Goal: Task Accomplishment & Management: Manage account settings

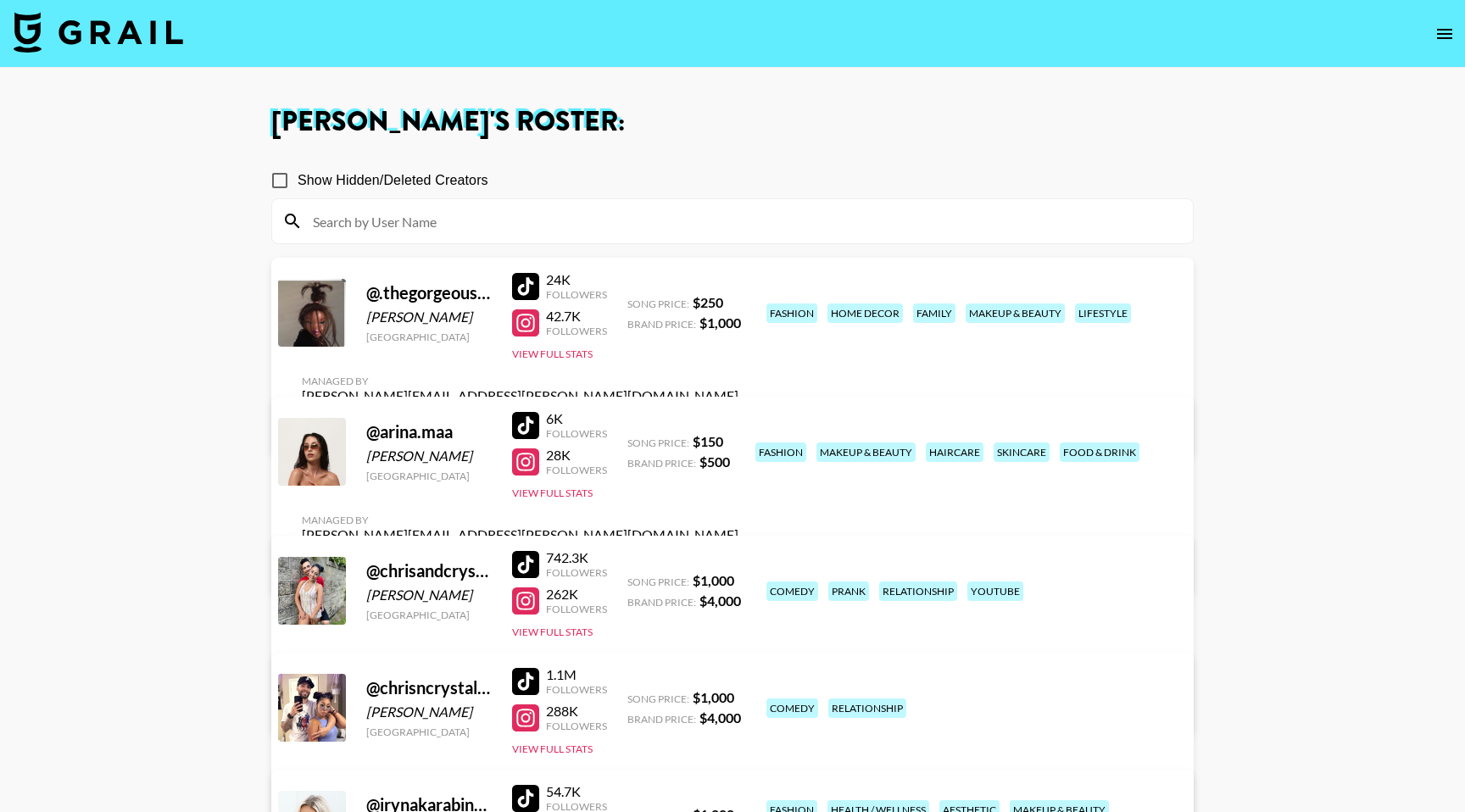
scroll to position [193, 0]
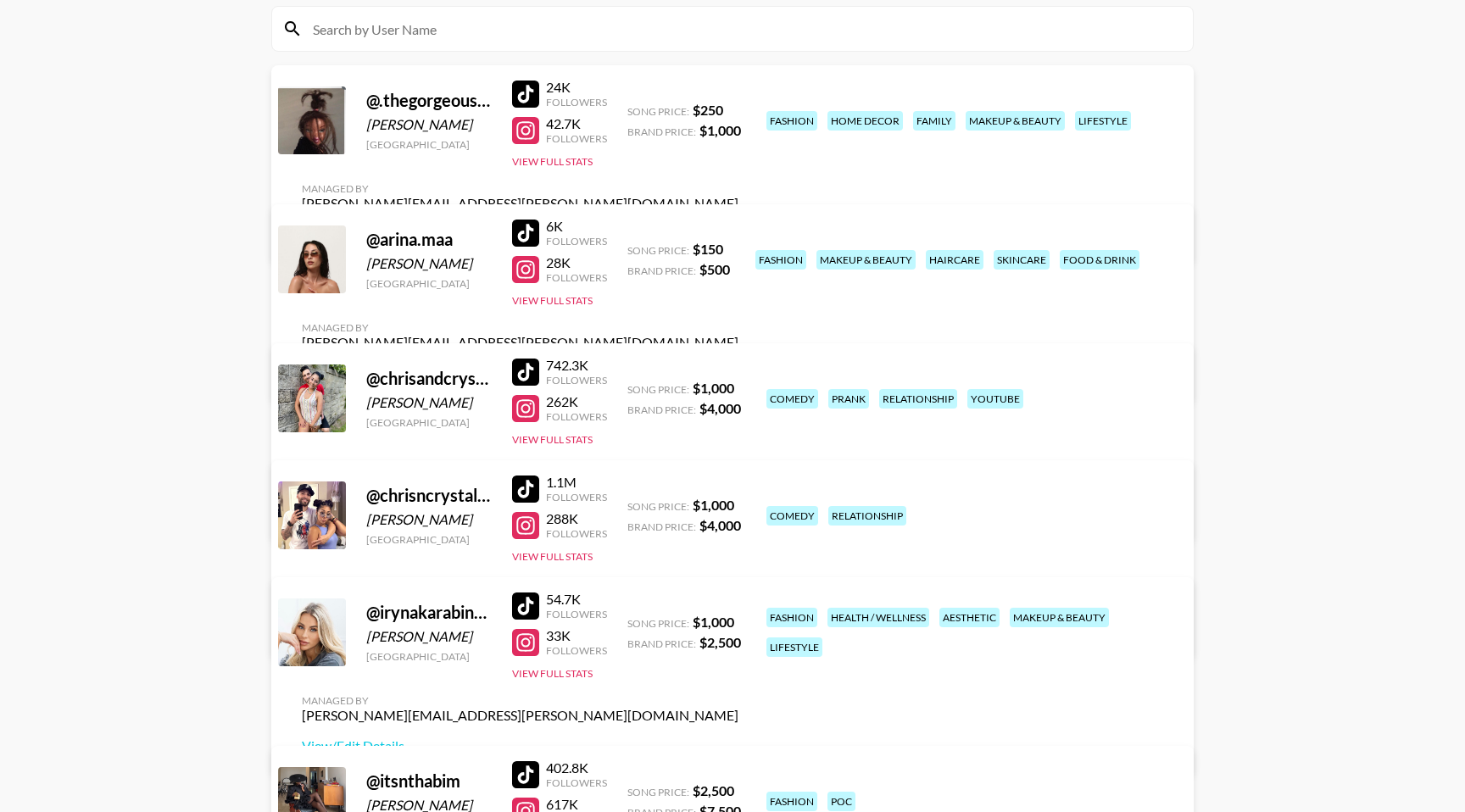
click at [752, 447] on div "Managed By bernadine.vanniekerk@grail-talent.com View/Edit Details" at bounding box center [520, 490] width 464 height 88
click at [739, 503] on link "View/Edit Details" at bounding box center [520, 511] width 437 height 17
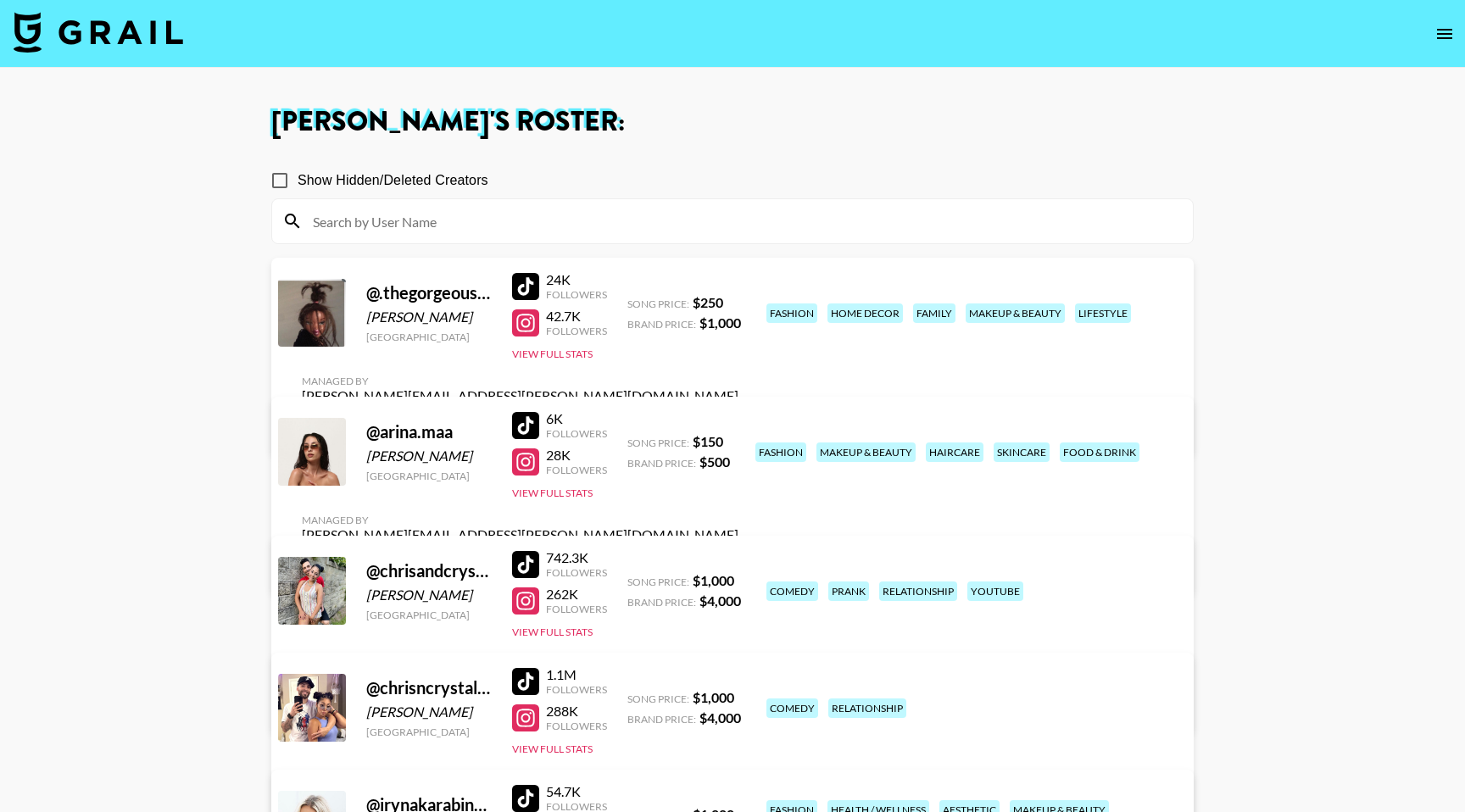
click at [1438, 34] on icon "open drawer" at bounding box center [1444, 34] width 15 height 10
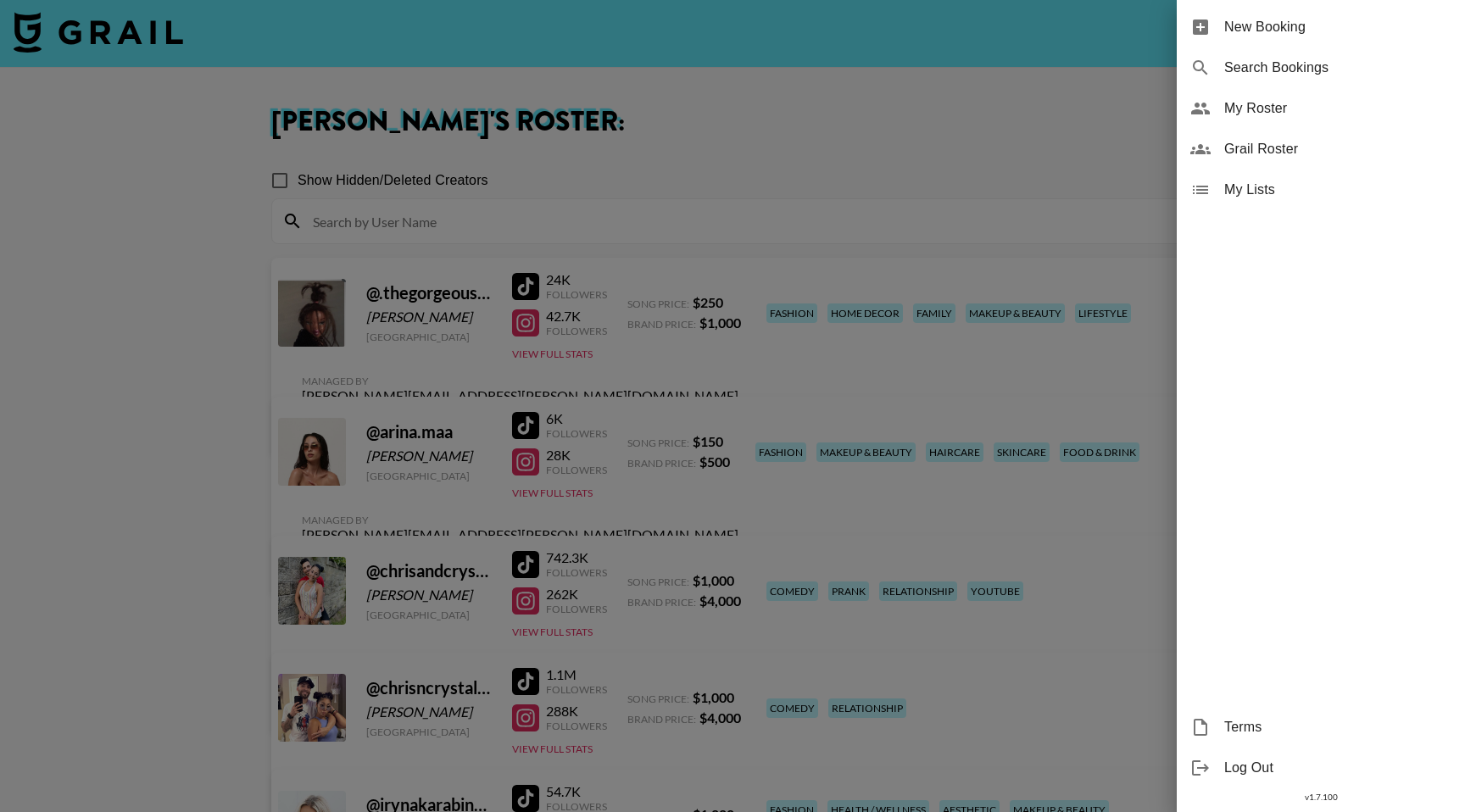
click at [1269, 141] on span "Grail Roster" at bounding box center [1338, 149] width 227 height 20
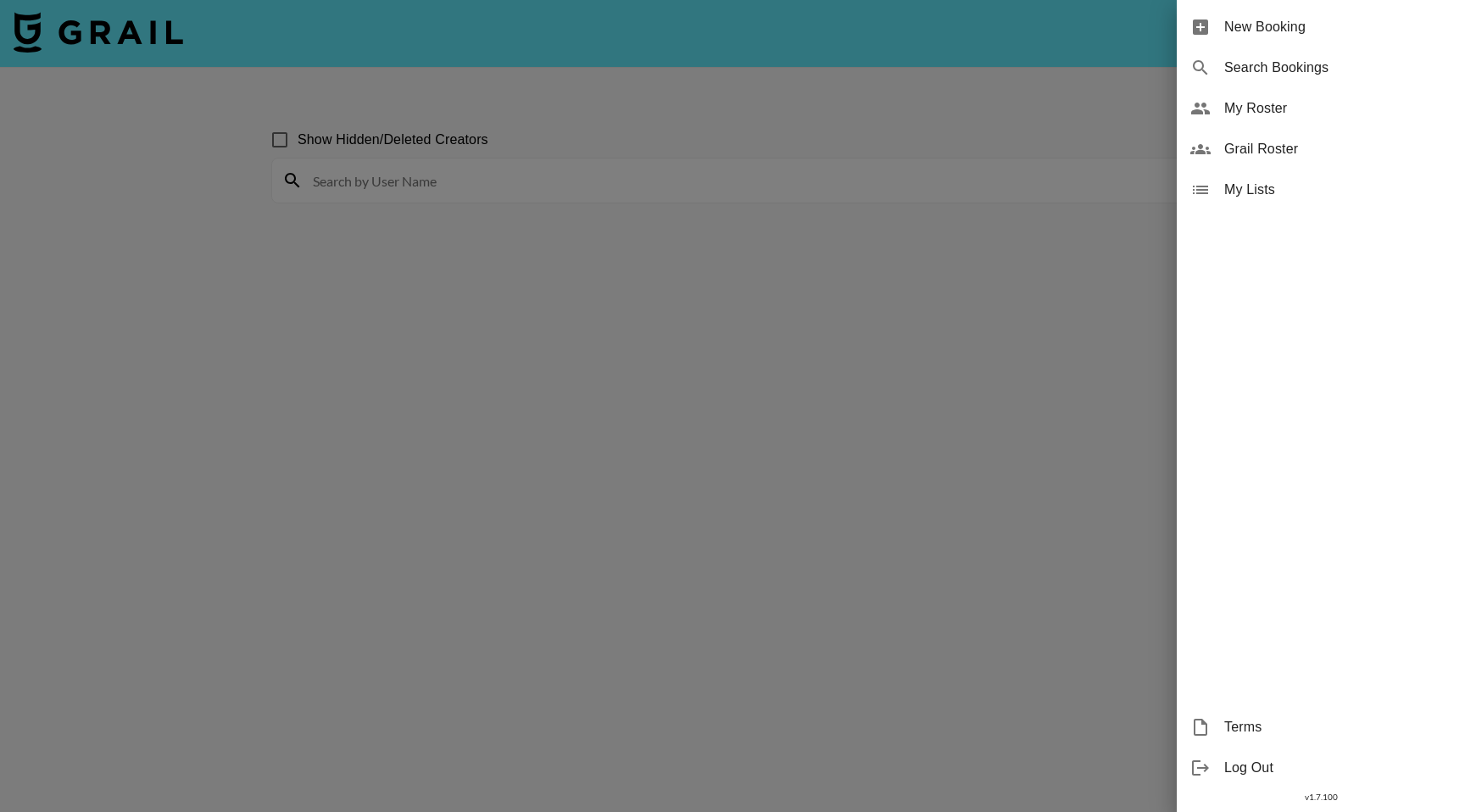
click at [811, 234] on div at bounding box center [732, 406] width 1465 height 812
click at [1300, 145] on span "Grail Roster" at bounding box center [1338, 149] width 227 height 20
click at [1255, 151] on span "Grail Roster" at bounding box center [1338, 149] width 227 height 20
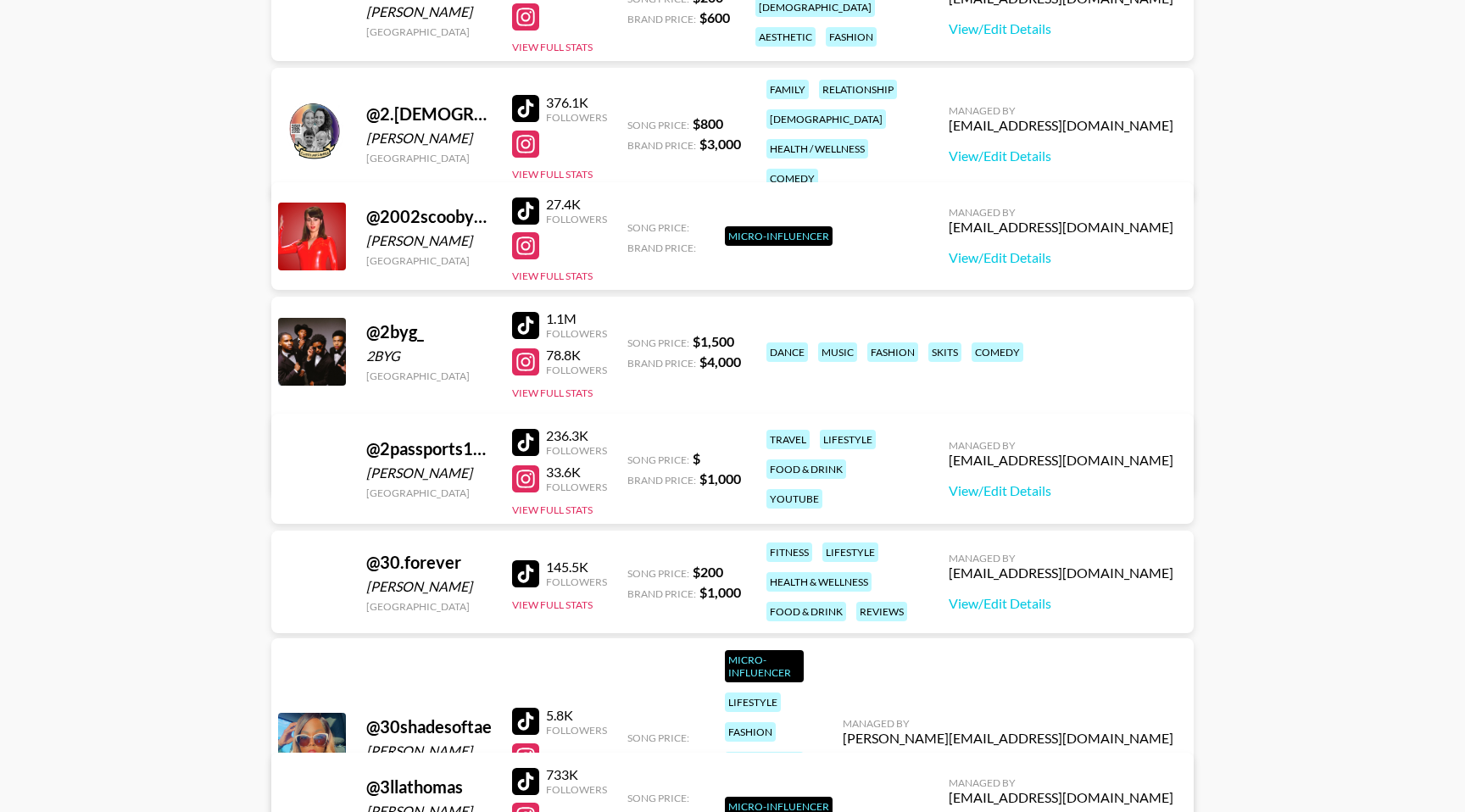
scroll to position [6530, 0]
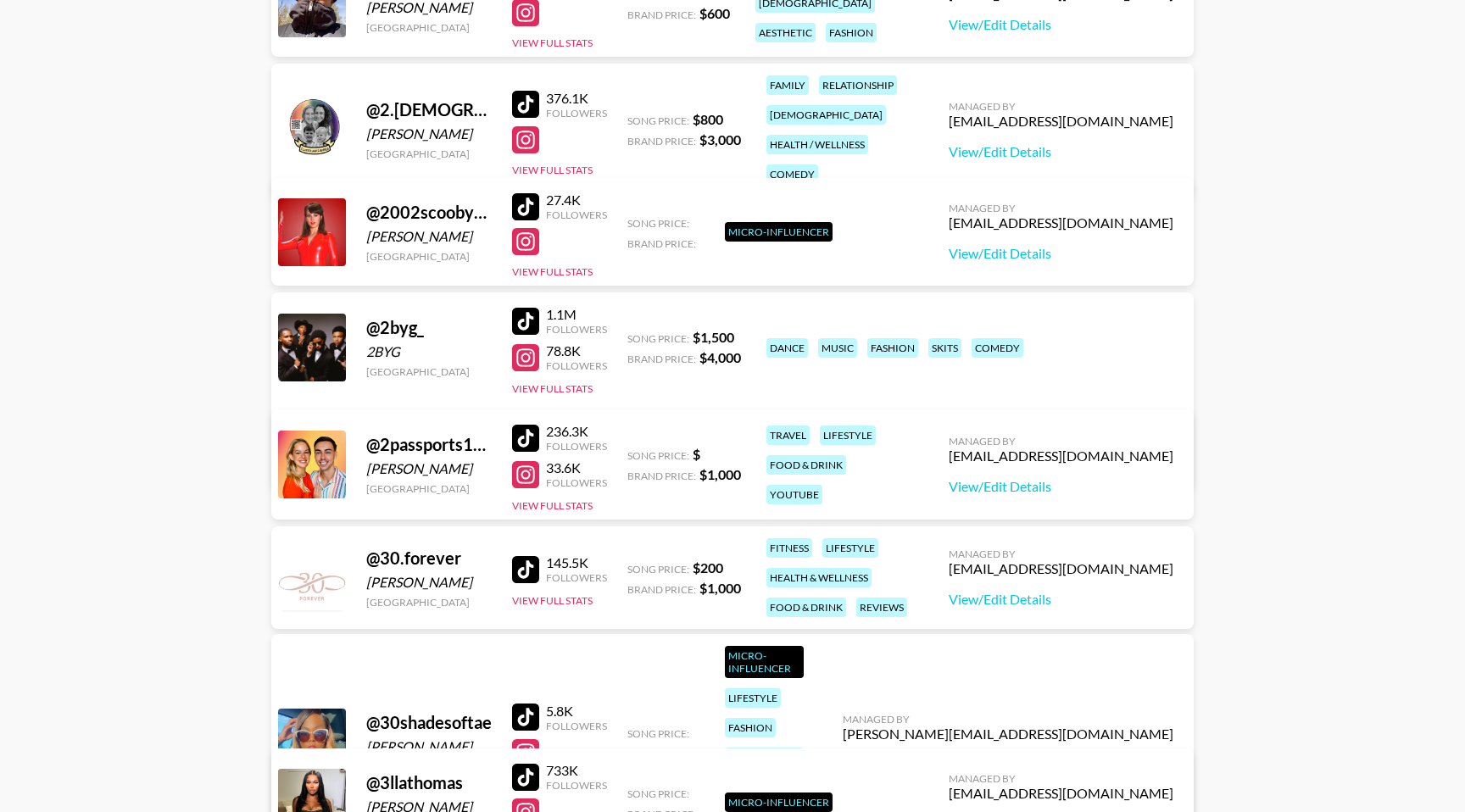
click at [633, 453] on link "View/Edit Details" at bounding box center [467, 461] width 331 height 17
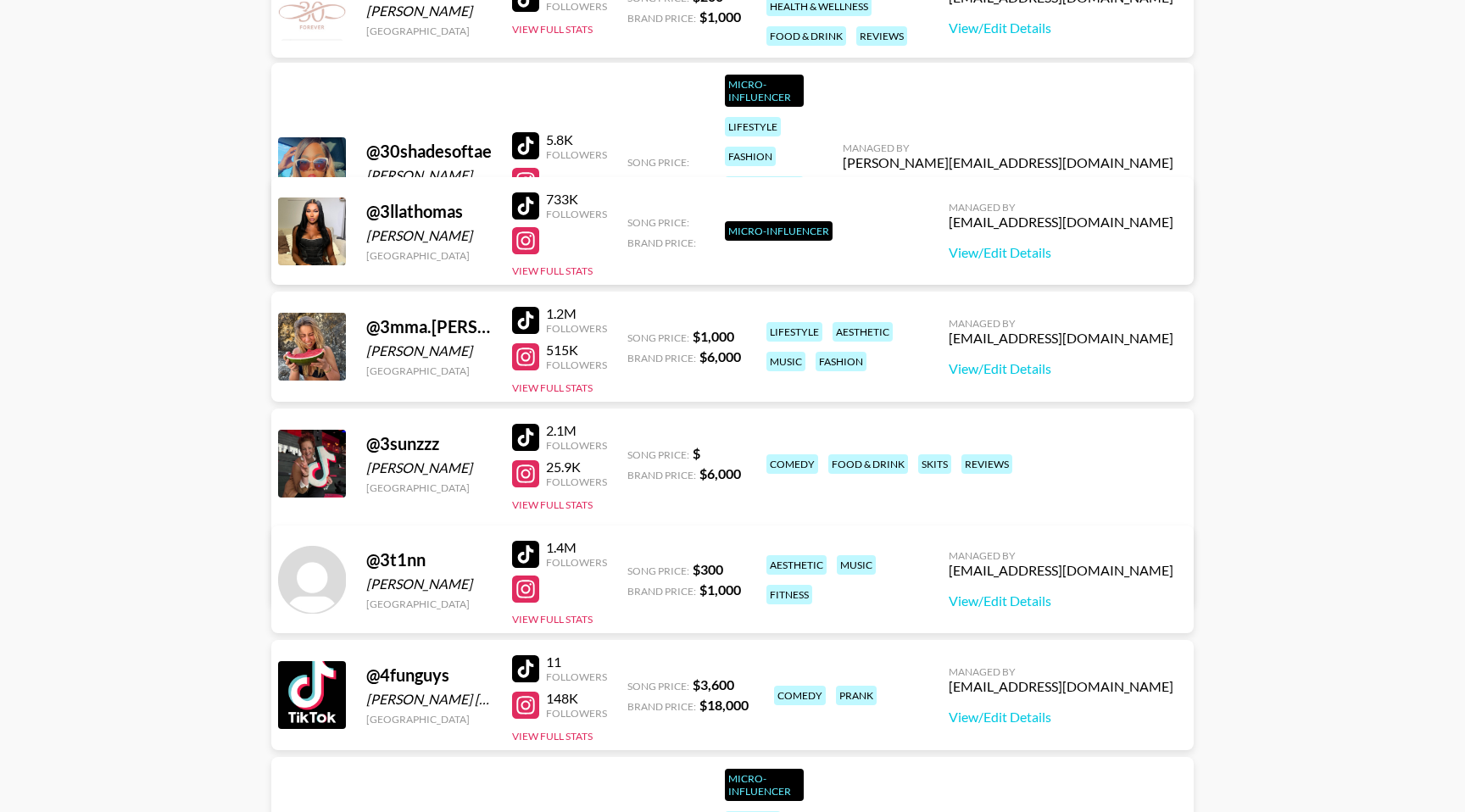
scroll to position [7147, 0]
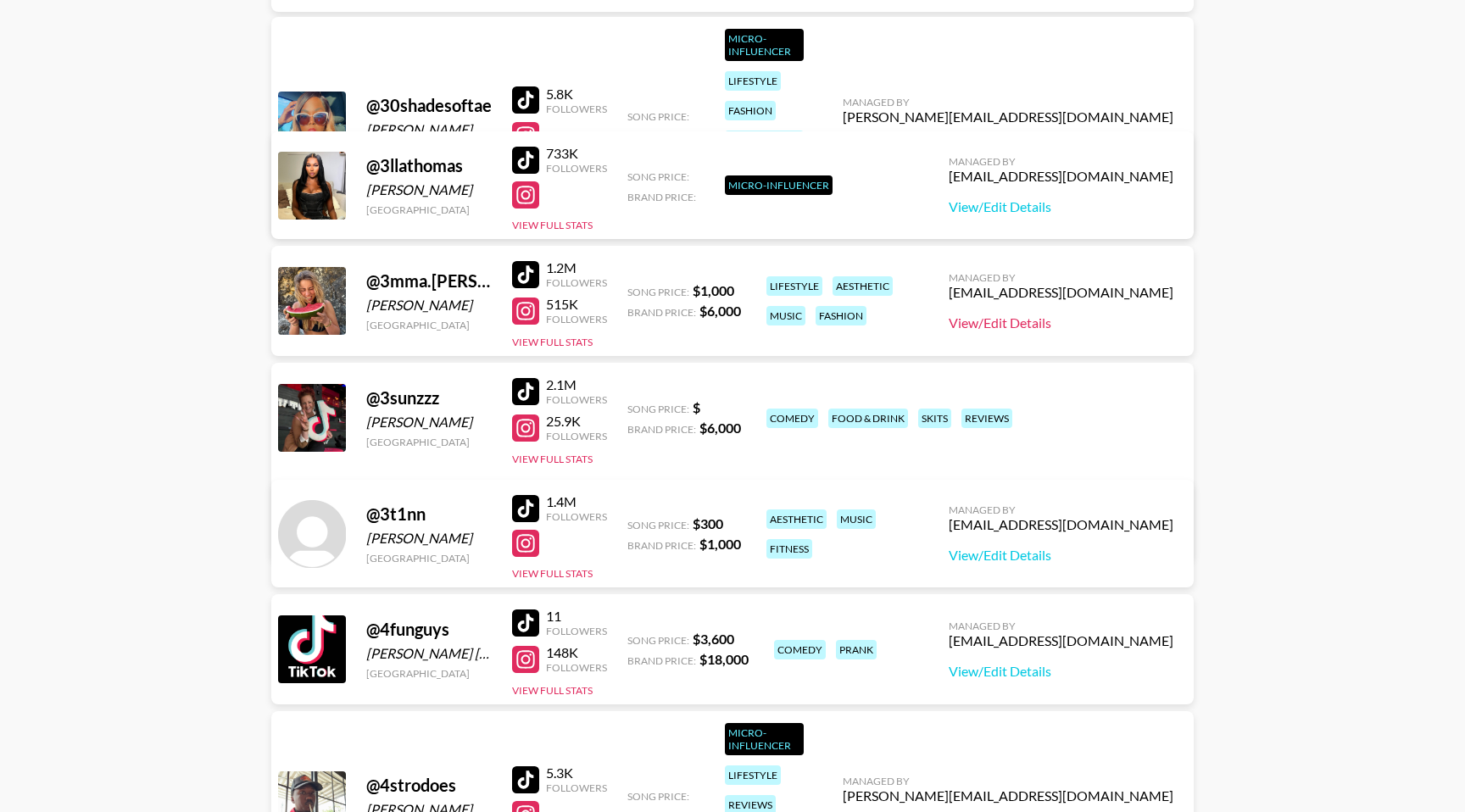
click at [1101, 320] on link "View/Edit Details" at bounding box center [1061, 323] width 225 height 17
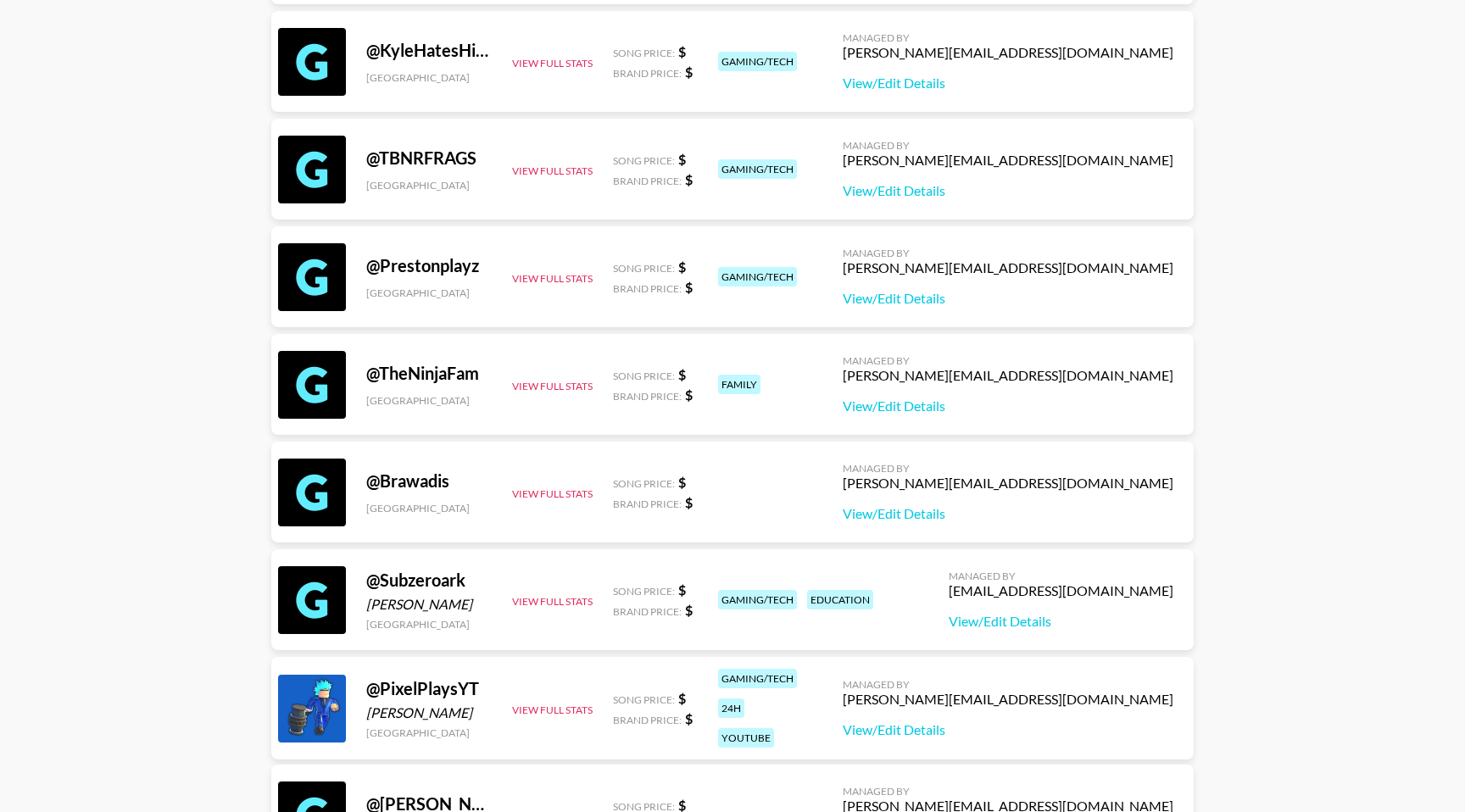
scroll to position [0, 0]
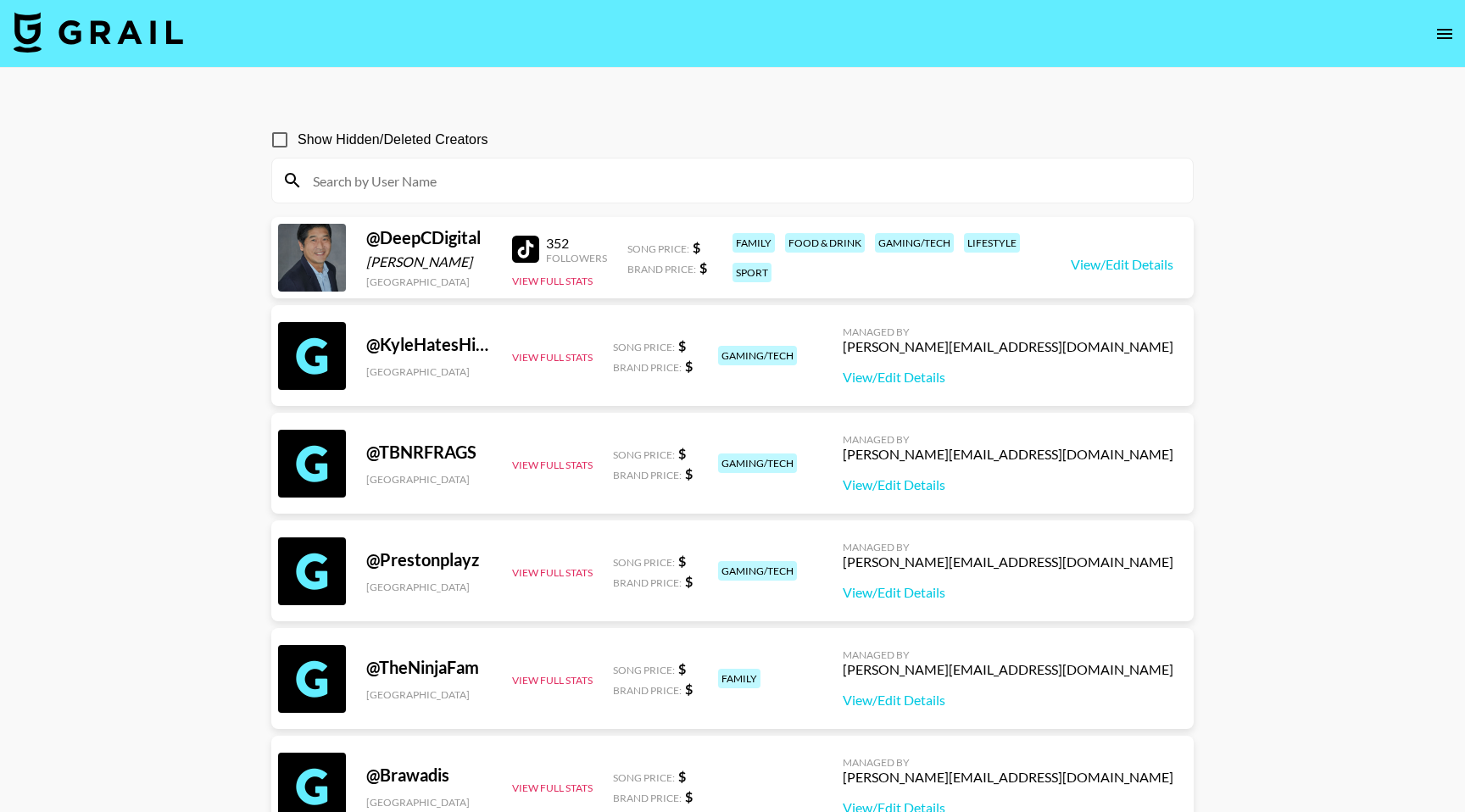
click at [1442, 43] on button "open drawer" at bounding box center [1445, 34] width 34 height 34
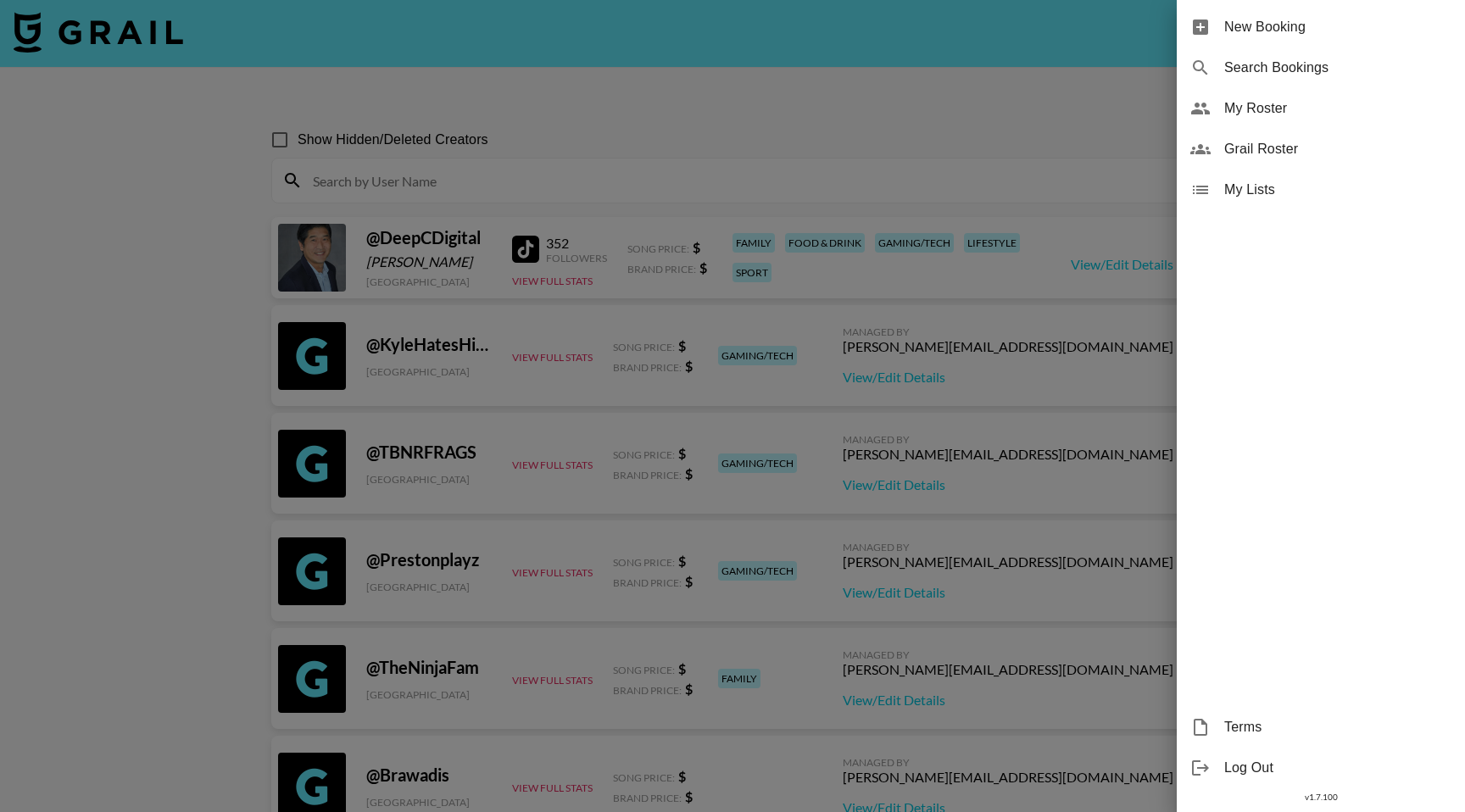
click at [1256, 104] on span "My Roster" at bounding box center [1338, 108] width 227 height 20
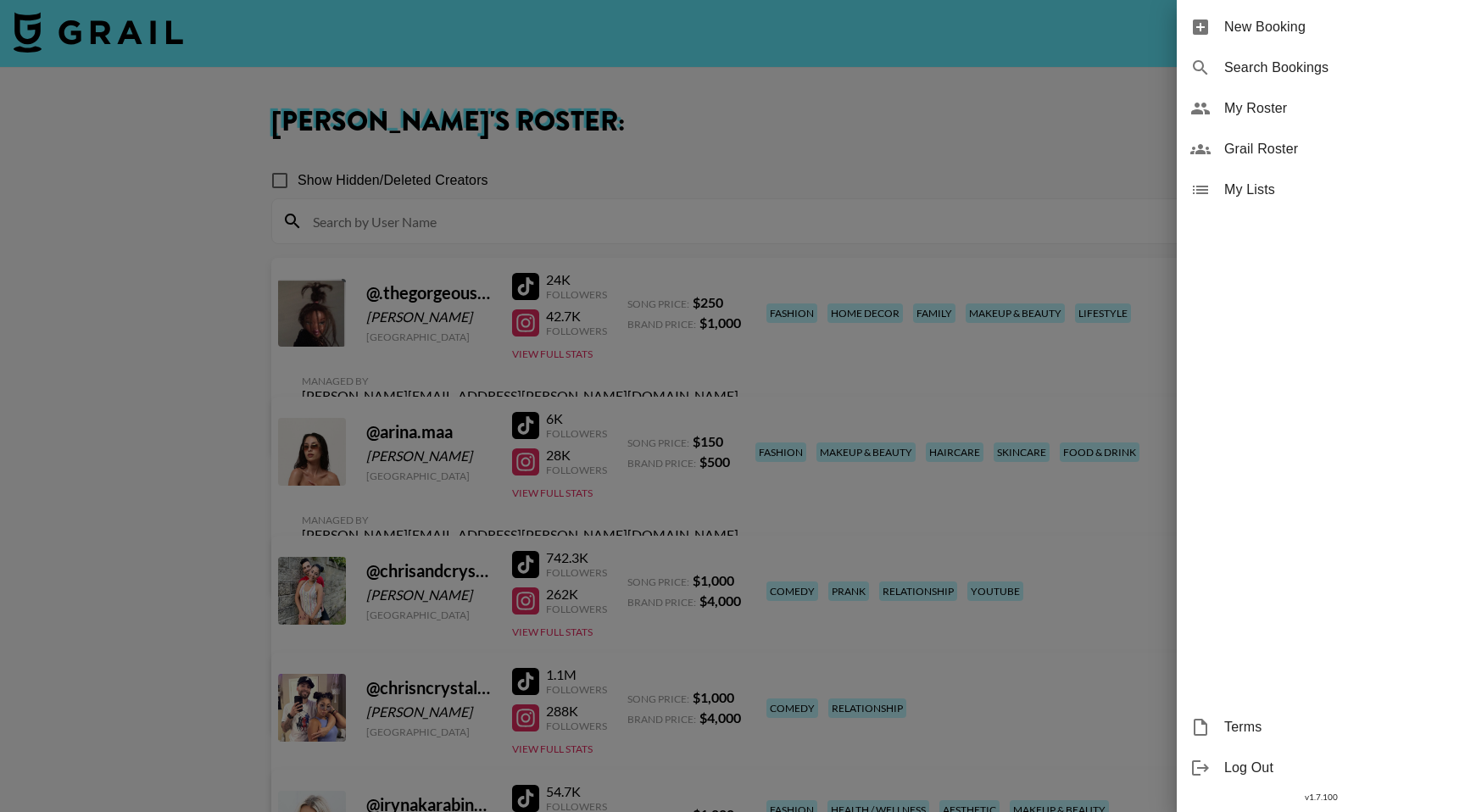
click at [187, 246] on div at bounding box center [732, 406] width 1465 height 812
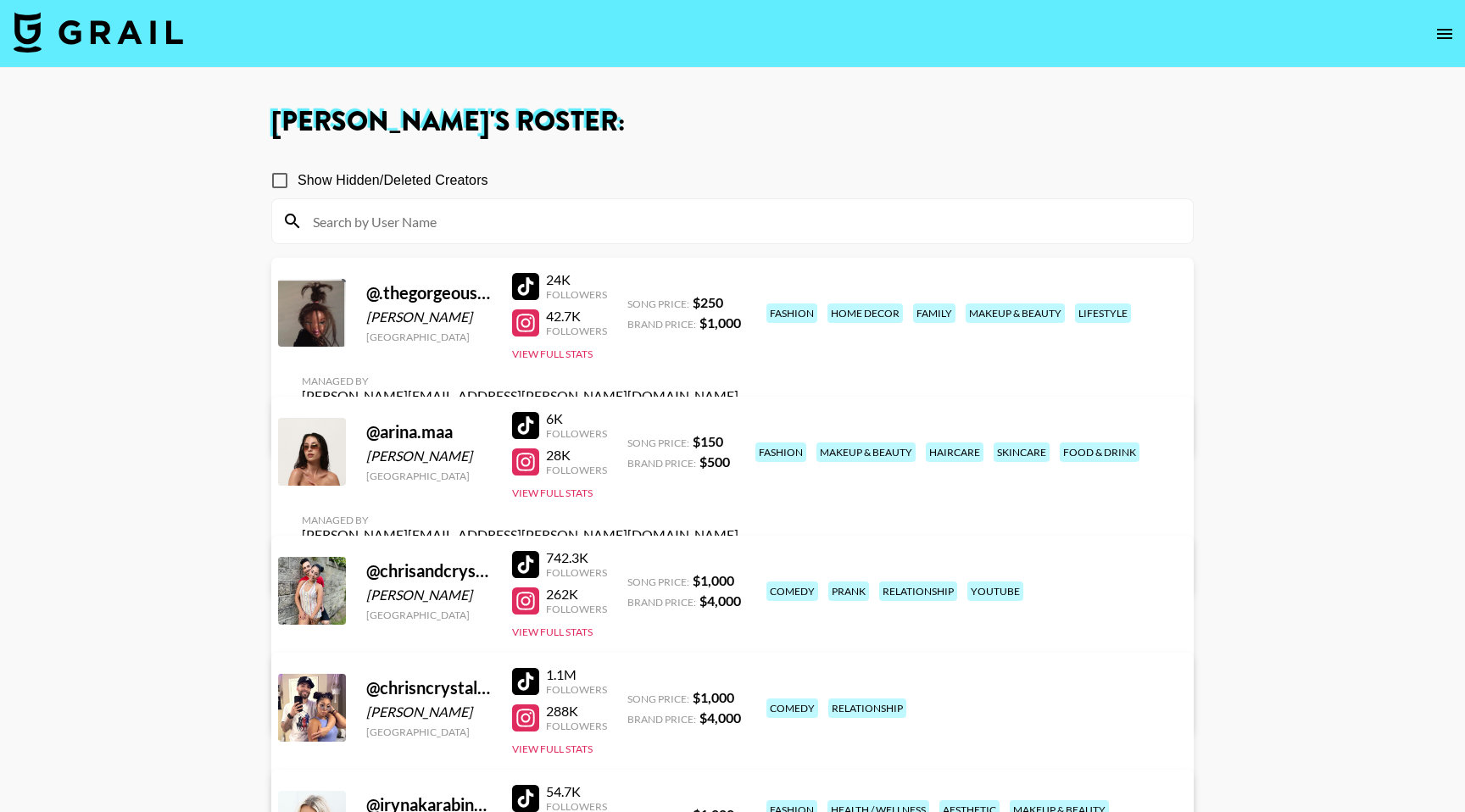
click at [739, 557] on link "View/Edit Details" at bounding box center [520, 565] width 437 height 17
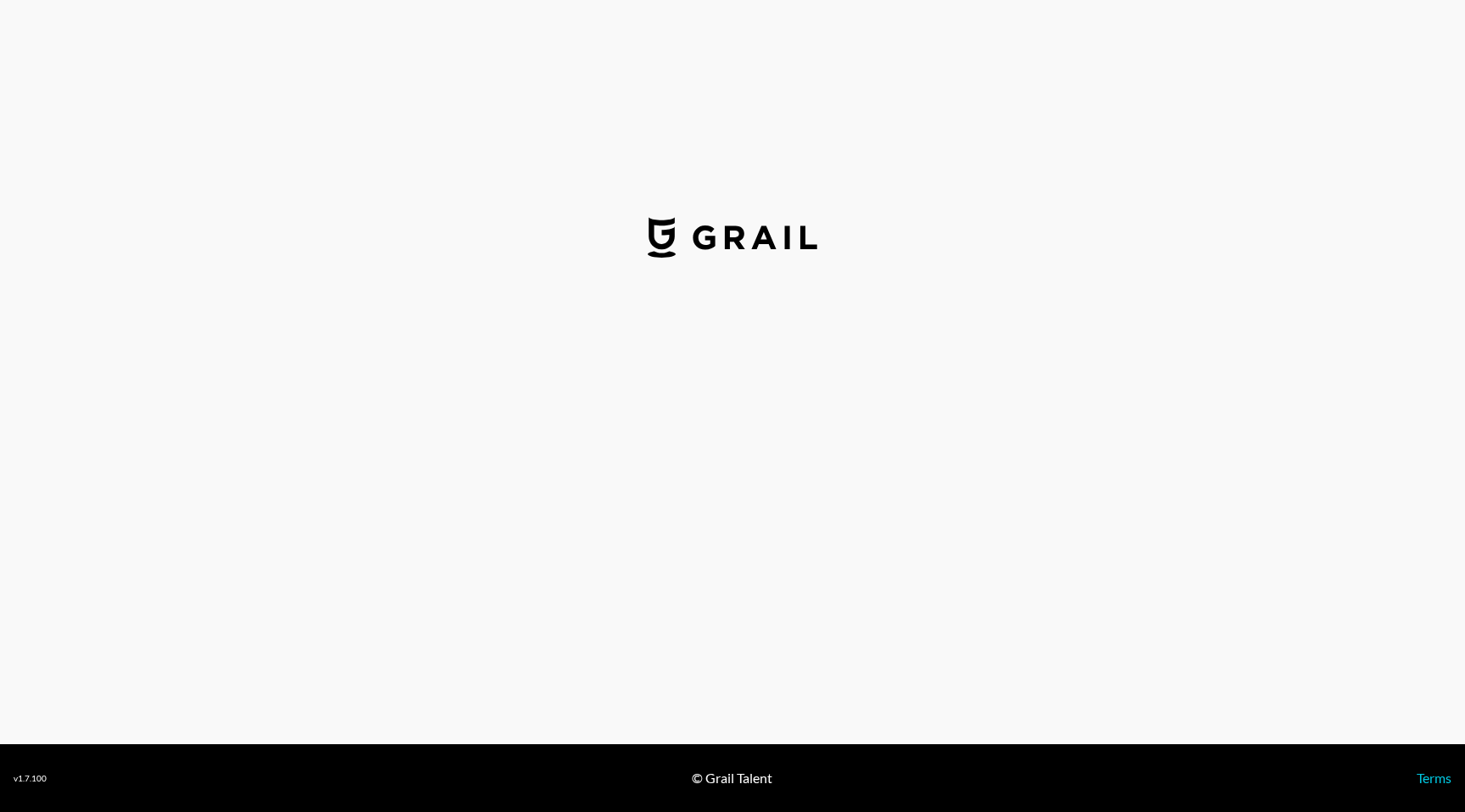
select select "USD"
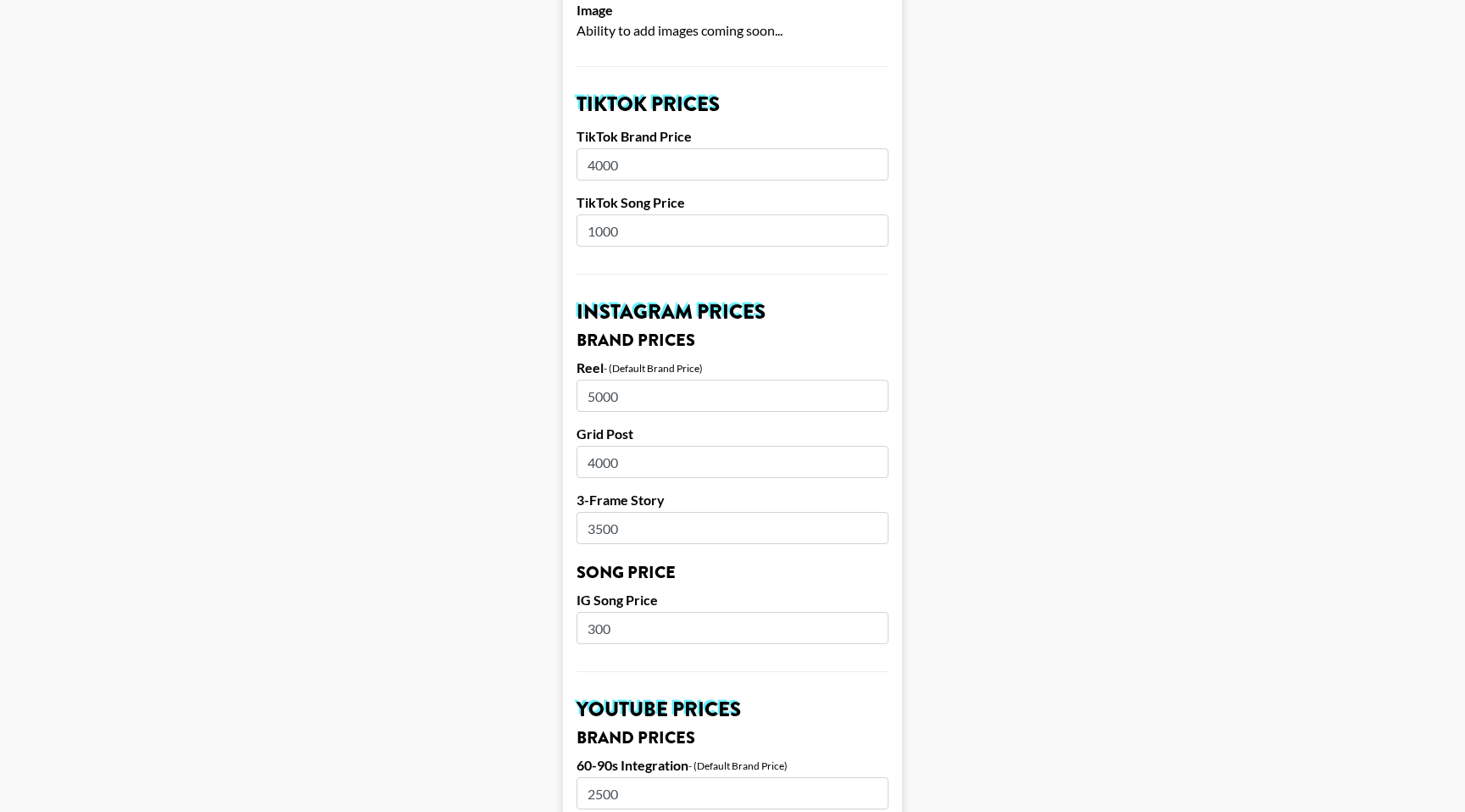
scroll to position [544, 0]
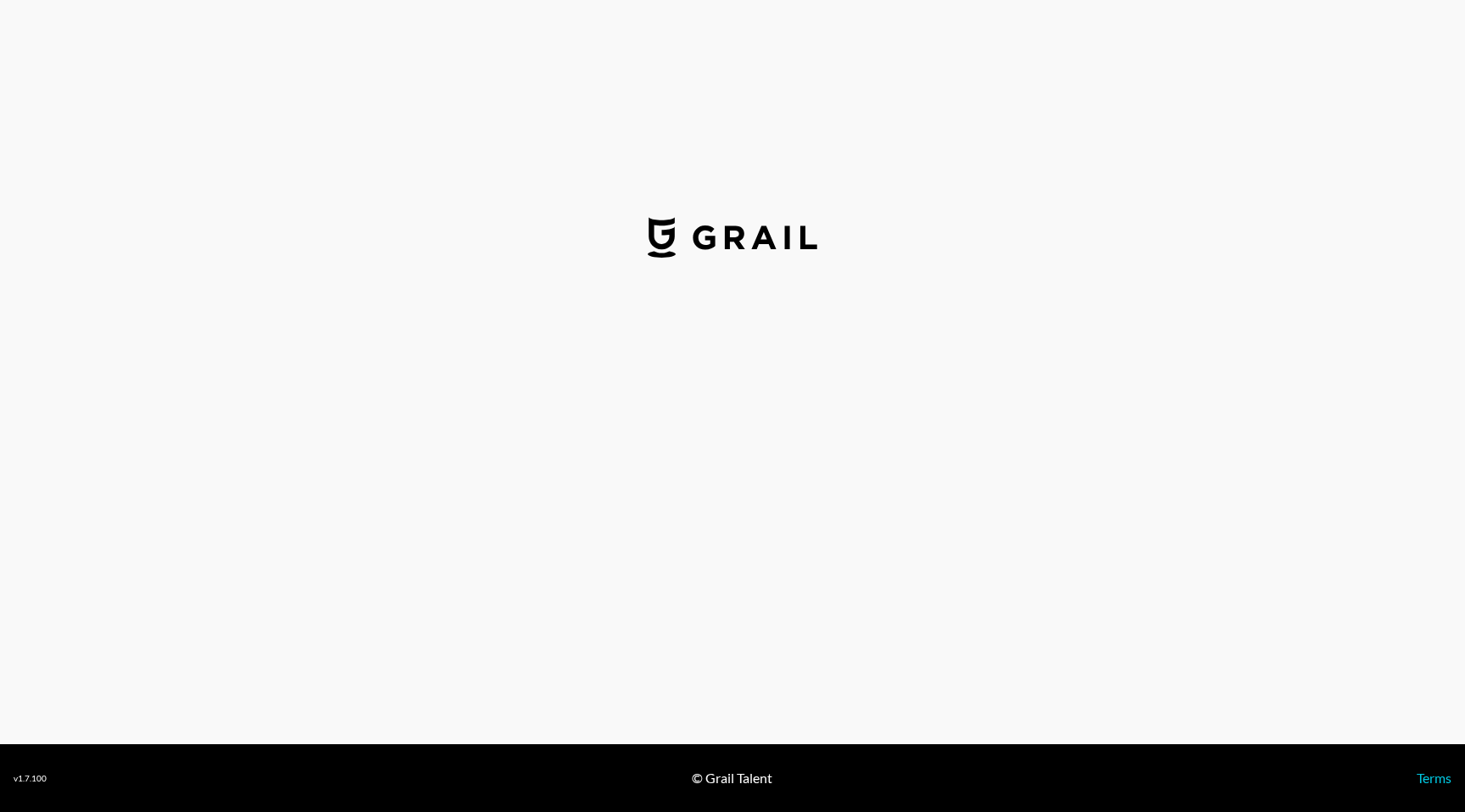
select select "USD"
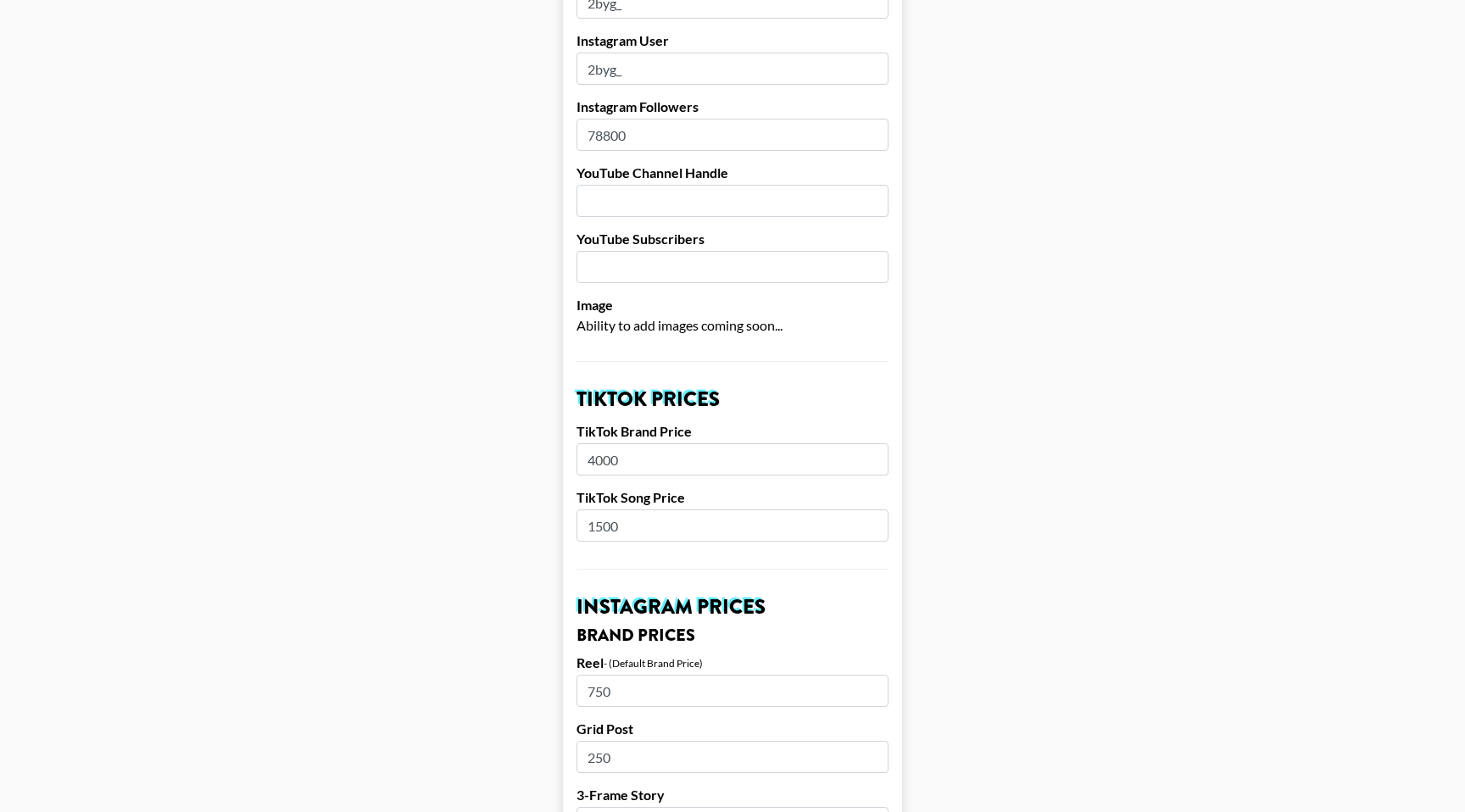
scroll to position [270, 0]
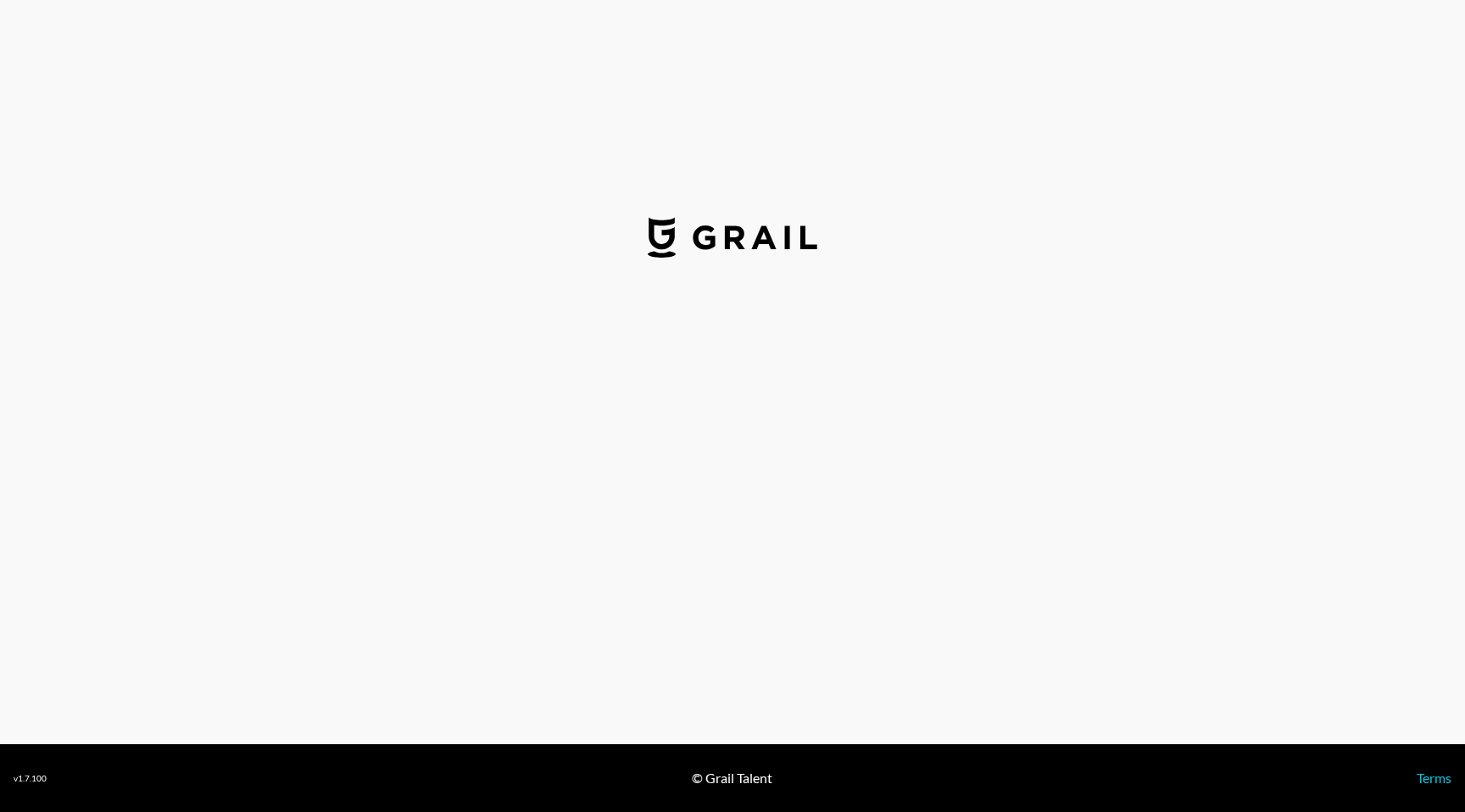
select select "USD"
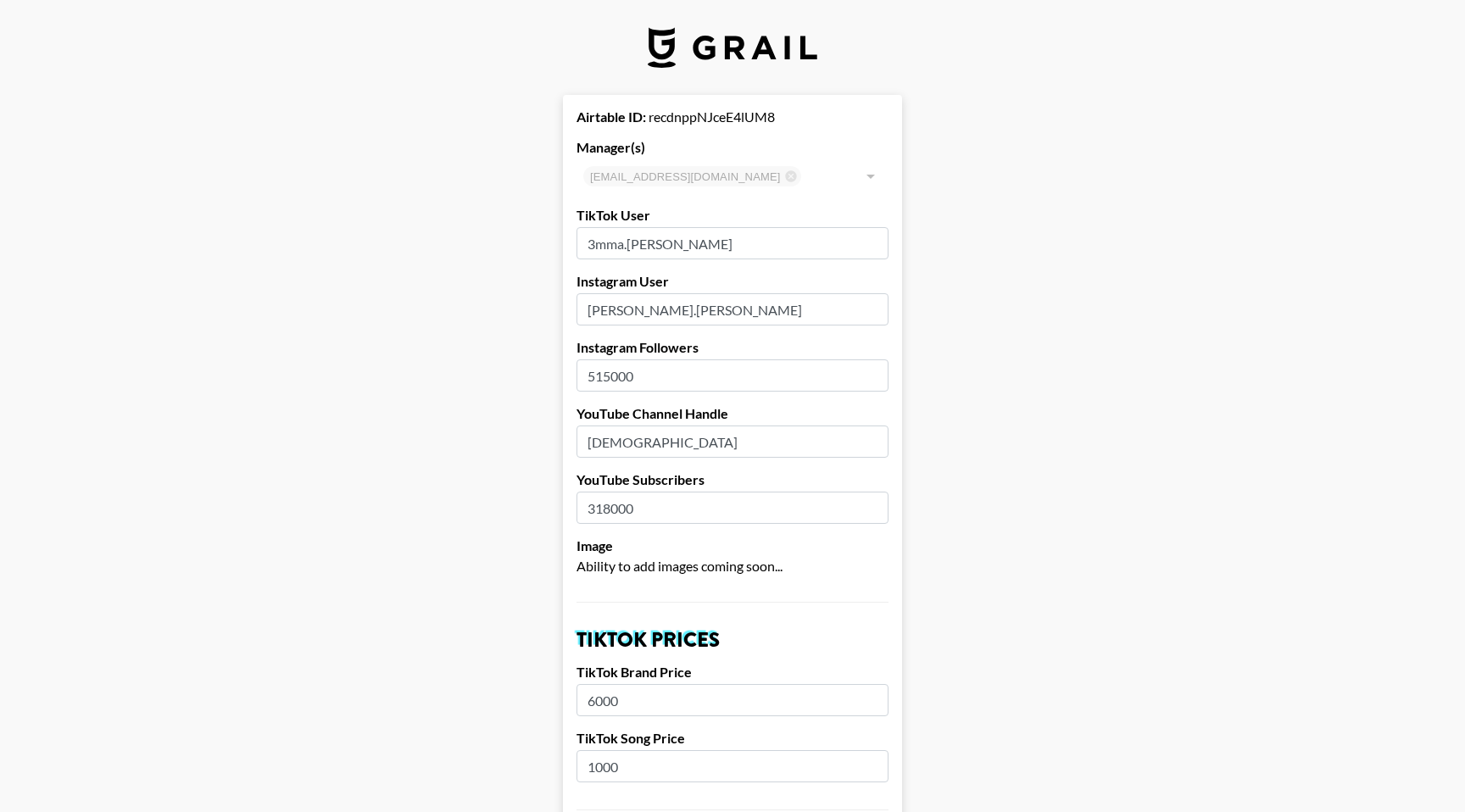
type input "[GEOGRAPHIC_DATA]"
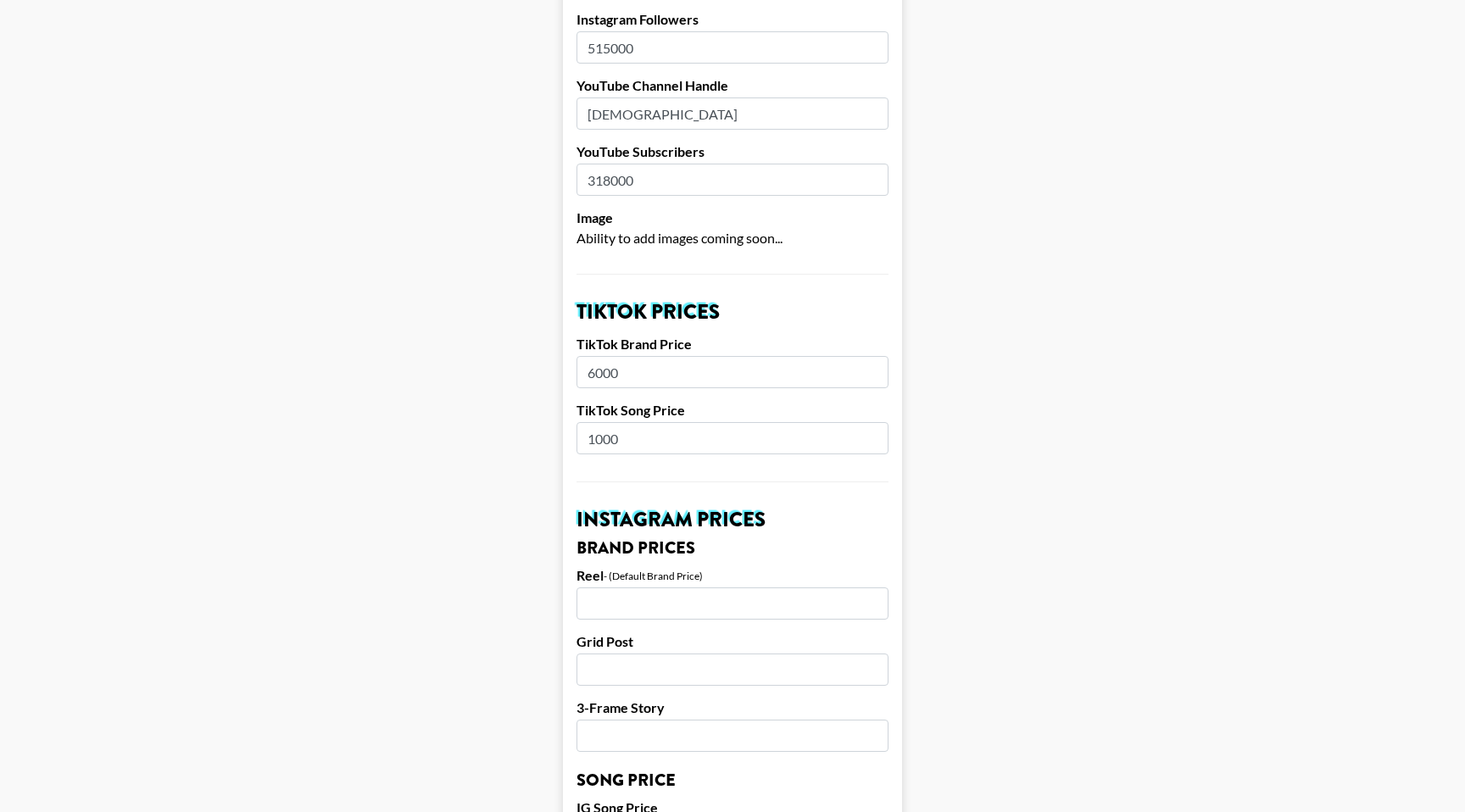
scroll to position [332, 0]
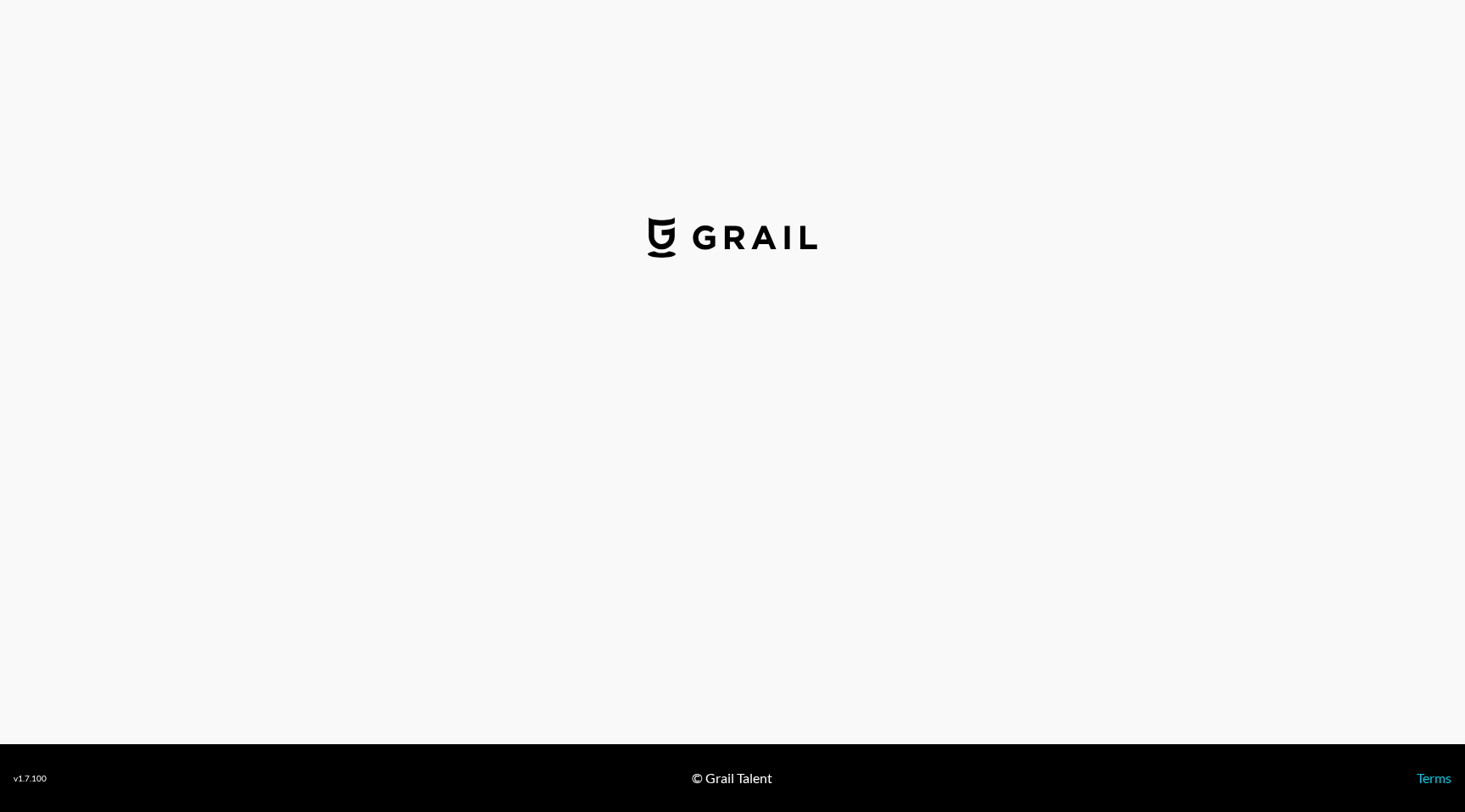
select select "USD"
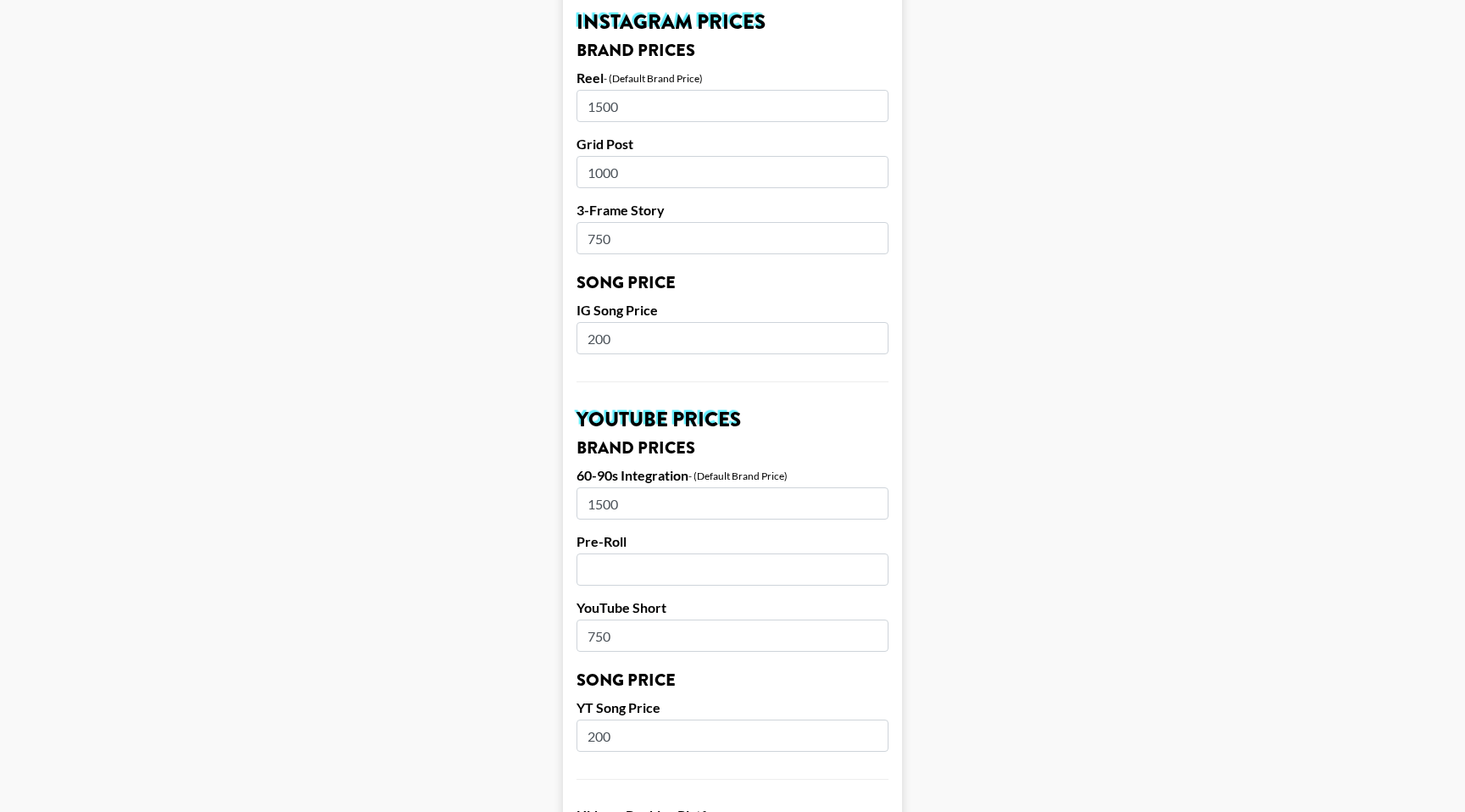
scroll to position [883, 0]
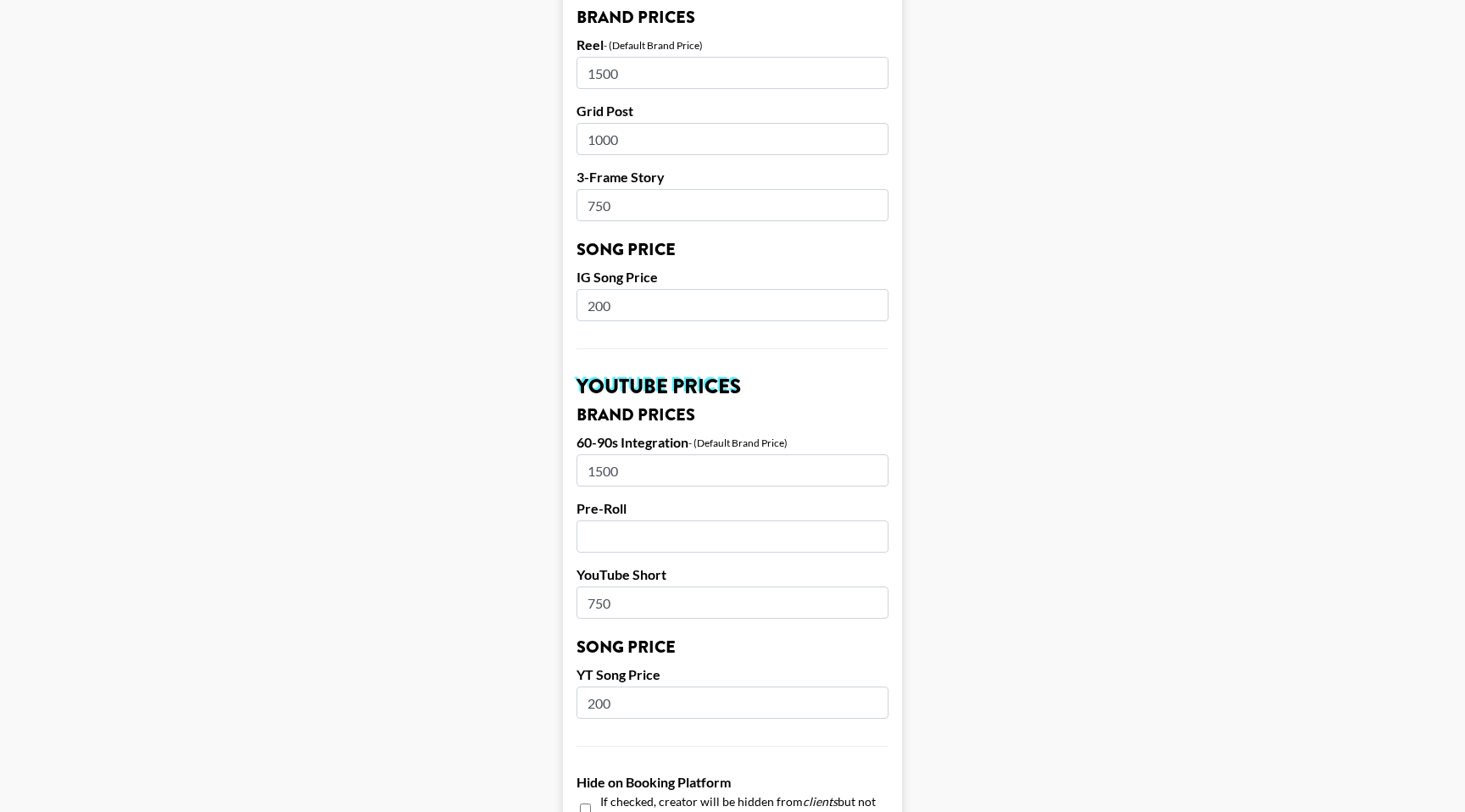
drag, startPoint x: 658, startPoint y: 445, endPoint x: 581, endPoint y: 446, distance: 77.0
click at [582, 455] on input "1500" at bounding box center [732, 471] width 312 height 32
